Goal: Task Accomplishment & Management: Manage account settings

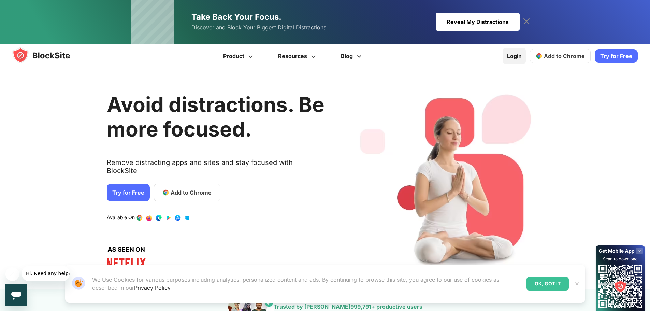
click at [514, 58] on link "Login" at bounding box center [514, 56] width 23 height 16
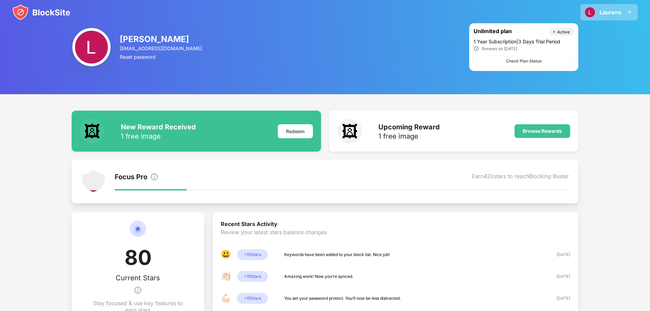
click at [614, 17] on div "Laurens Laurens Deuling View Account Insights Rewards Settings Support Log Out" at bounding box center [609, 12] width 57 height 16
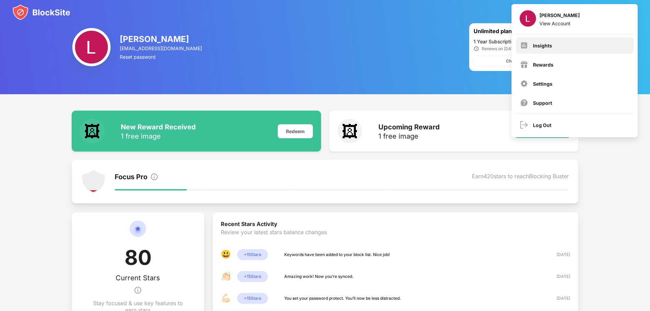
click at [546, 51] on div "Insights" at bounding box center [575, 45] width 118 height 16
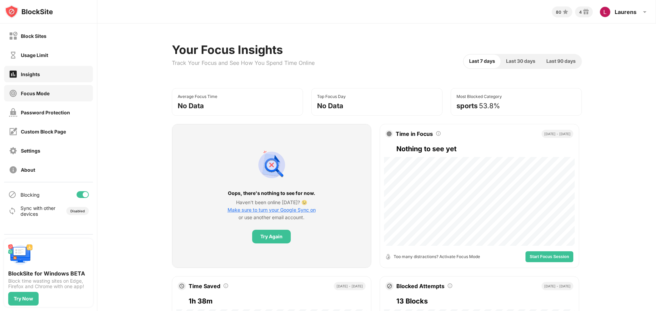
click at [45, 92] on div "Focus Mode" at bounding box center [35, 93] width 29 height 6
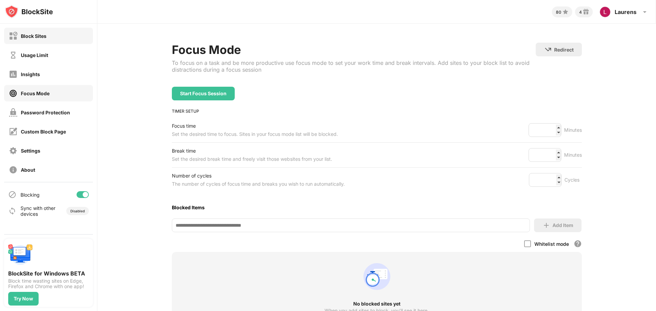
click at [34, 43] on div "Block Sites" at bounding box center [48, 36] width 89 height 16
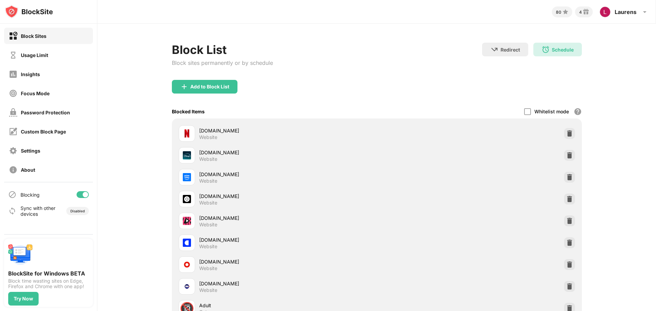
scroll to position [71, 0]
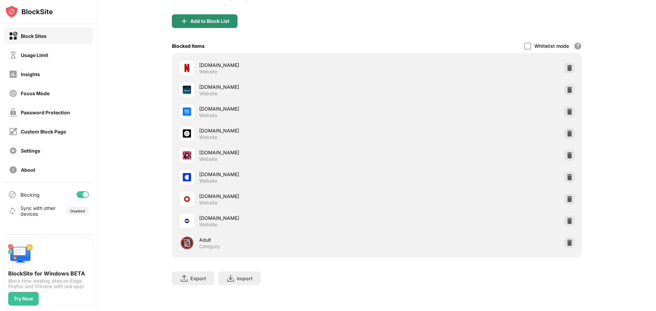
click at [208, 18] on div "Add to Block List" at bounding box center [209, 20] width 39 height 5
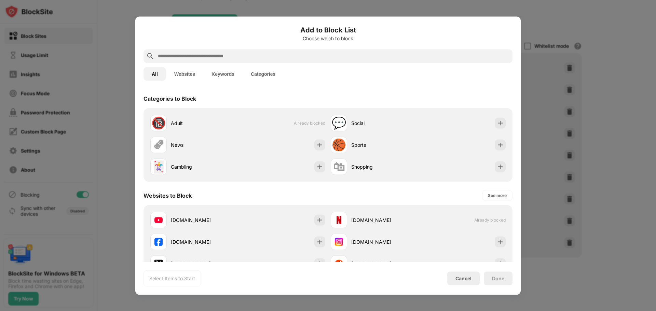
click at [209, 57] on input "text" at bounding box center [333, 56] width 352 height 8
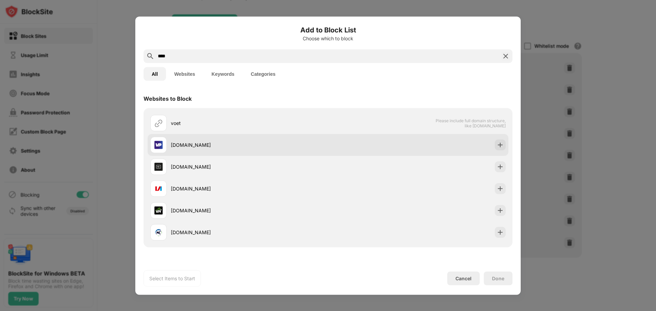
type input "****"
click at [208, 143] on div "voetbalprimeur.nl" at bounding box center [249, 144] width 157 height 7
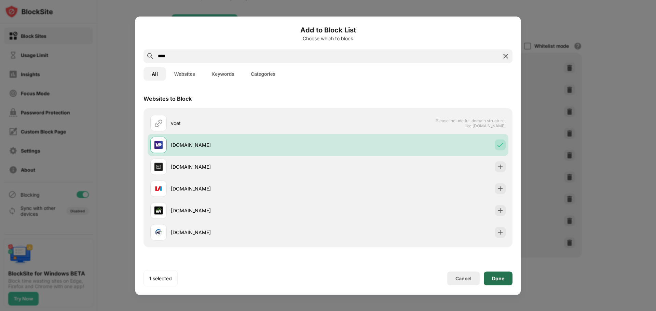
click at [502, 276] on div "Done" at bounding box center [498, 278] width 12 height 5
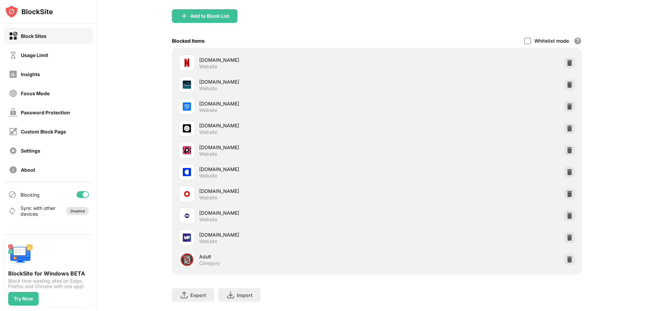
drag, startPoint x: 632, startPoint y: 2, endPoint x: 75, endPoint y: 209, distance: 593.5
click at [75, 209] on div "Disabled" at bounding box center [77, 211] width 23 height 8
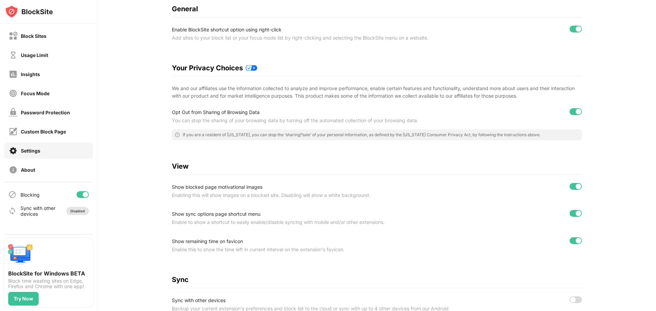
click at [75, 209] on div "Disabled" at bounding box center [77, 211] width 23 height 8
click at [76, 211] on div "Disabled" at bounding box center [77, 211] width 14 height 4
click at [44, 206] on div "Sync with other devices" at bounding box center [37, 211] width 35 height 12
click at [37, 214] on div "Sync with other devices" at bounding box center [37, 211] width 35 height 12
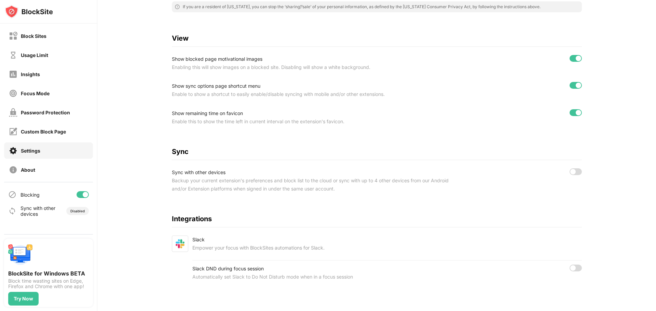
scroll to position [204, 0]
click at [570, 169] on div at bounding box center [575, 171] width 12 height 7
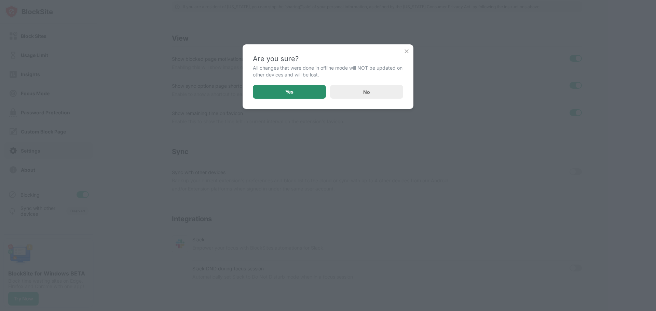
click at [290, 91] on div "Yes" at bounding box center [289, 91] width 8 height 5
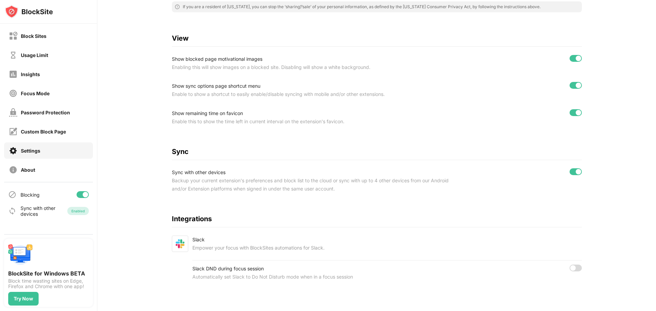
scroll to position [0, 0]
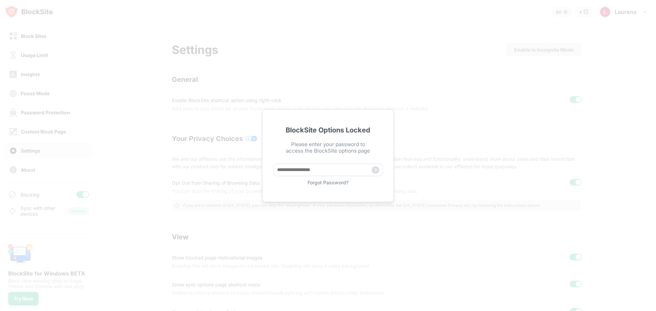
click at [352, 65] on div "BlockSite Options Locked Please enter your password to access the BlockSite opt…" at bounding box center [328, 155] width 656 height 311
click at [392, 136] on div "BlockSite Options Locked Please enter your password to access the BlockSite opt…" at bounding box center [328, 155] width 132 height 93
click at [379, 172] on input "text" at bounding box center [327, 170] width 109 height 13
click at [112, 44] on div "BlockSite Options Locked Please enter your password to access the BlockSite opt…" at bounding box center [328, 155] width 656 height 311
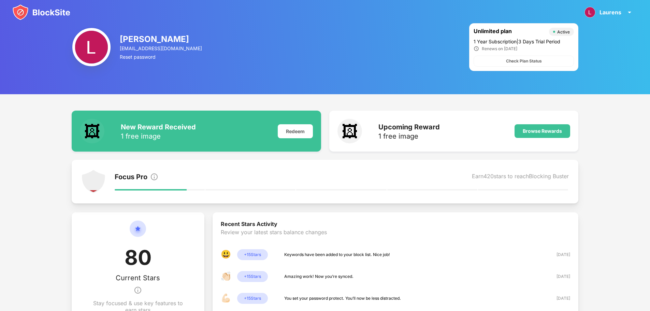
scroll to position [108, 0]
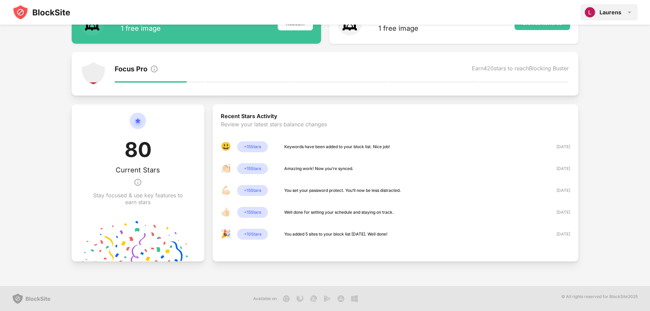
click at [626, 12] on div "Laurens [PERSON_NAME] View Account Insights Rewards Settings Support Log Out" at bounding box center [609, 12] width 57 height 16
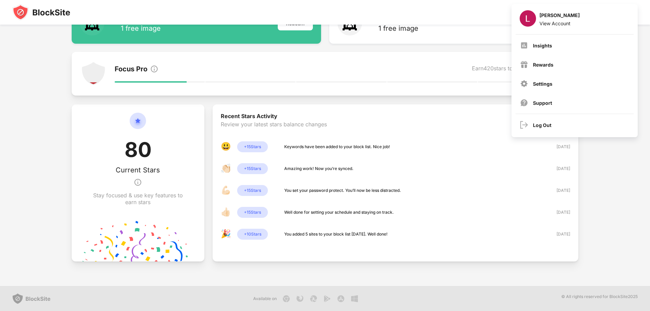
click at [50, 13] on img at bounding box center [41, 12] width 58 height 16
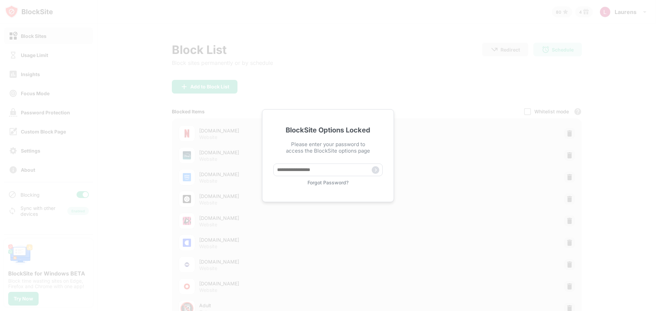
click at [146, 119] on div "BlockSite Options Locked Please enter your password to access the BlockSite opt…" at bounding box center [328, 155] width 656 height 311
